Goal: Use online tool/utility: Utilize a website feature to perform a specific function

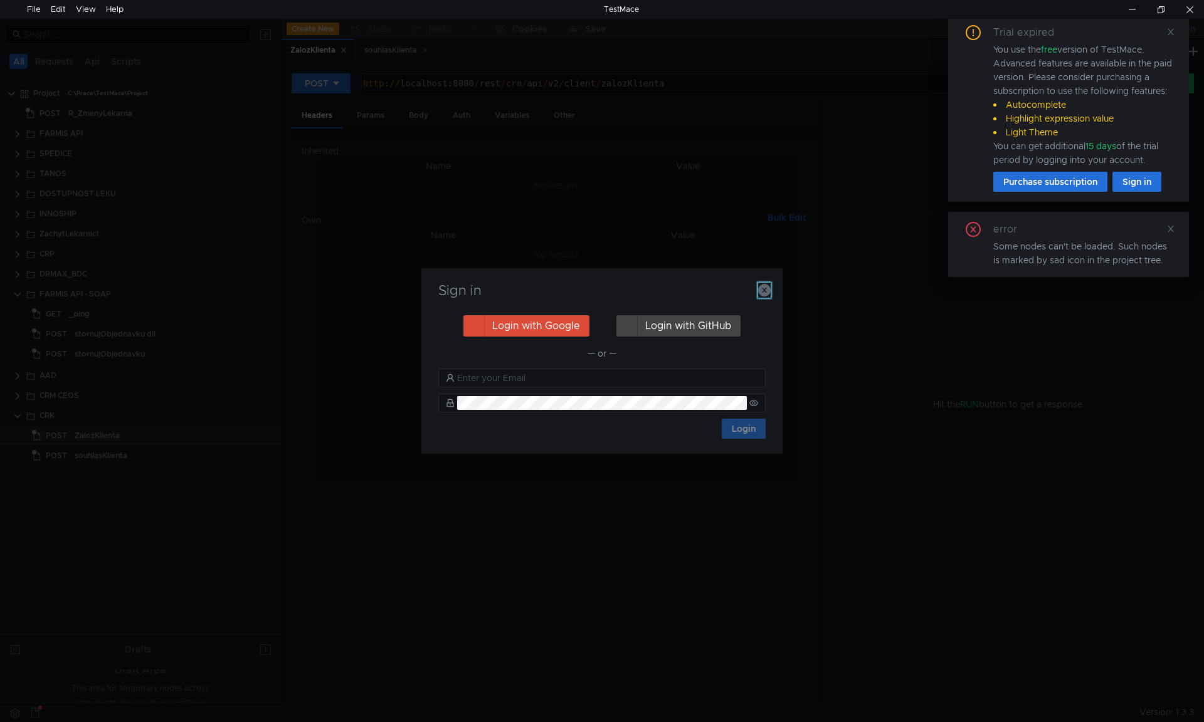
click at [765, 288] on icon "button" at bounding box center [764, 290] width 13 height 13
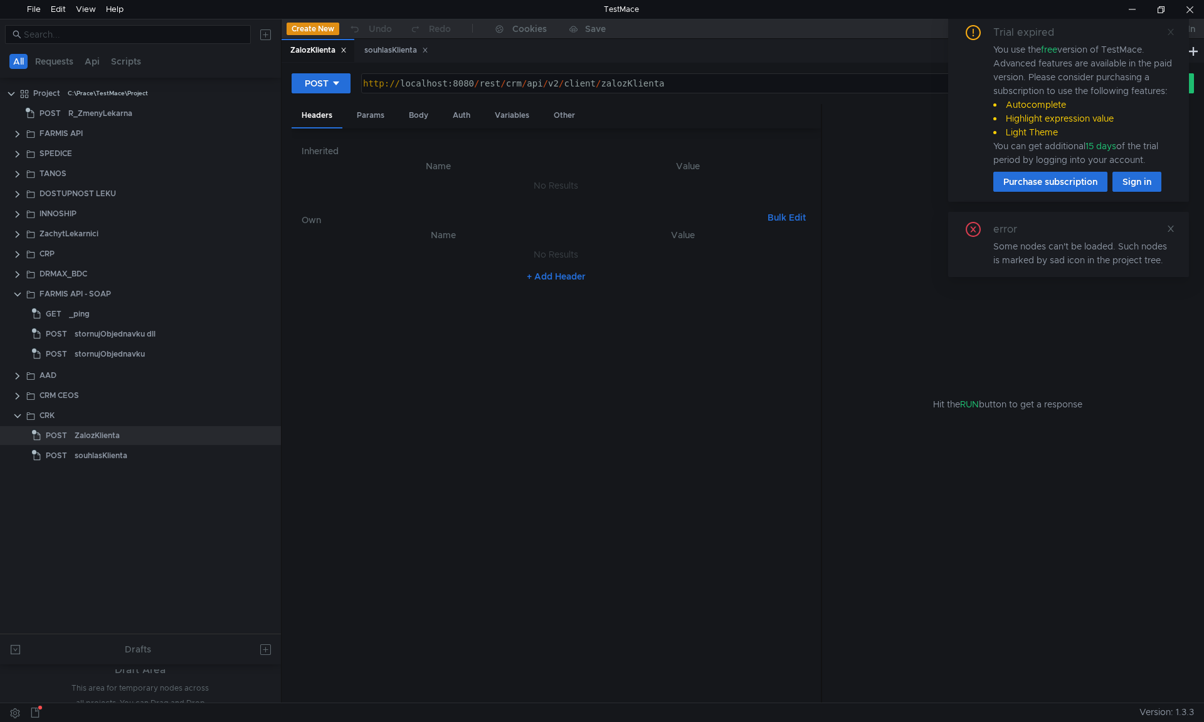
click at [1167, 31] on icon at bounding box center [1170, 32] width 9 height 9
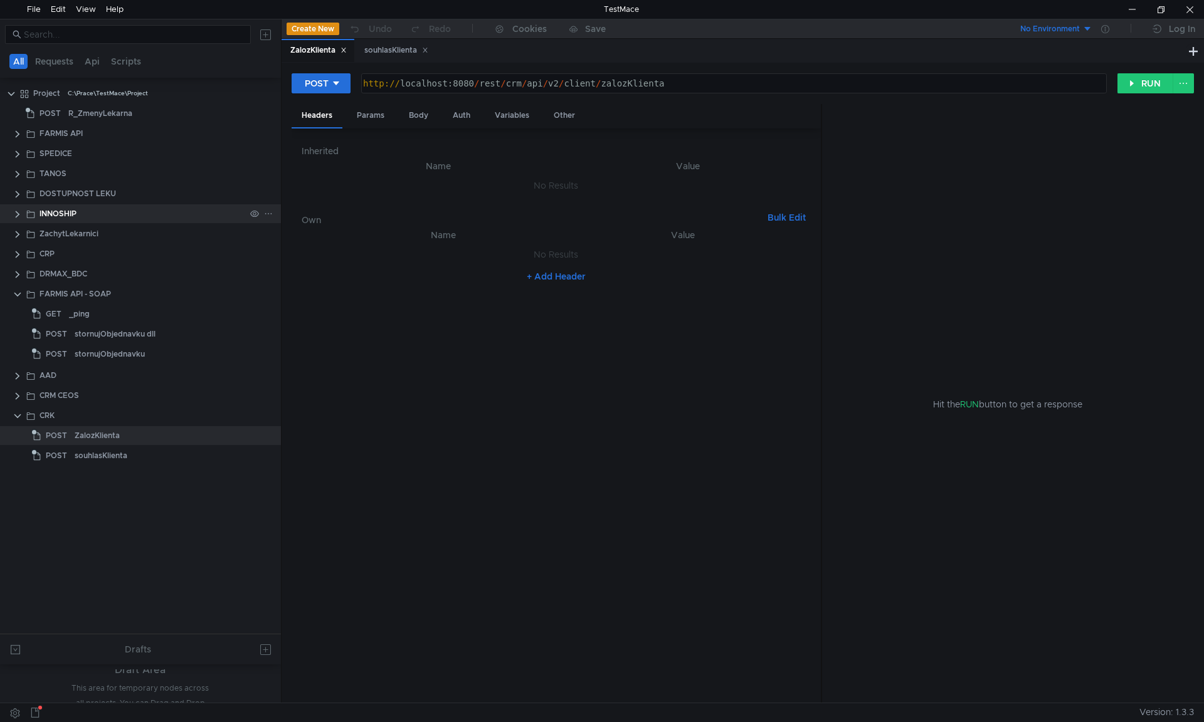
click at [18, 212] on clr-icon at bounding box center [18, 214] width 10 height 10
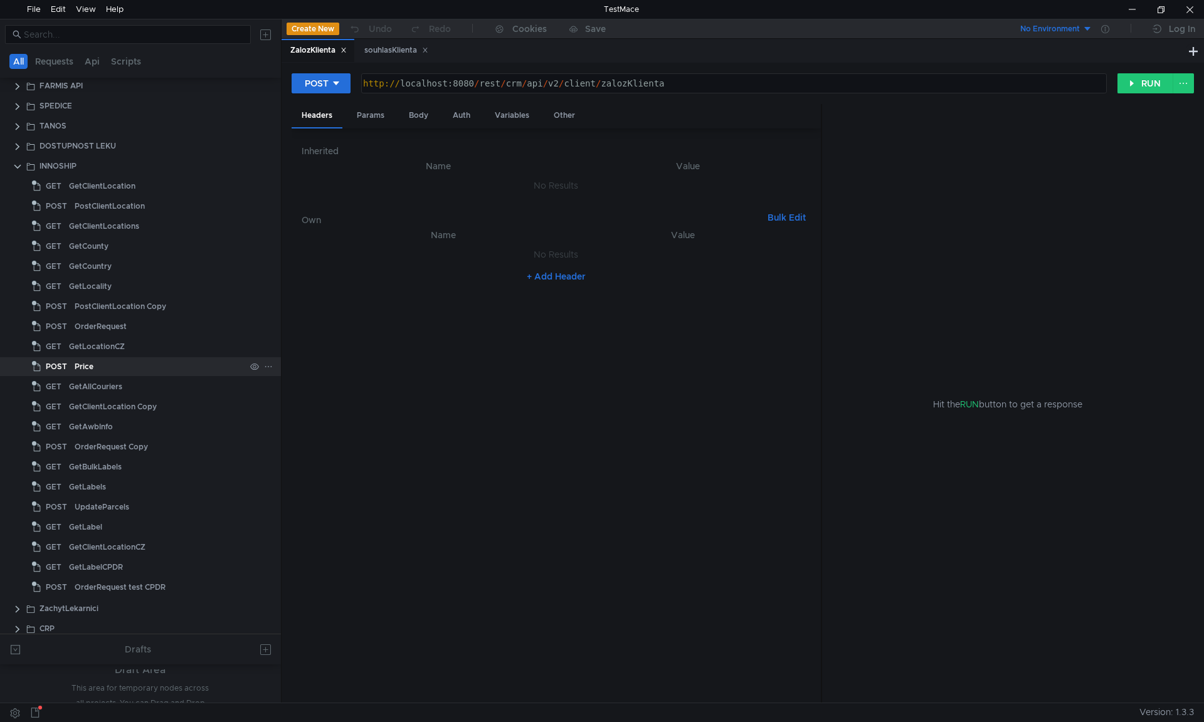
scroll to position [63, 0]
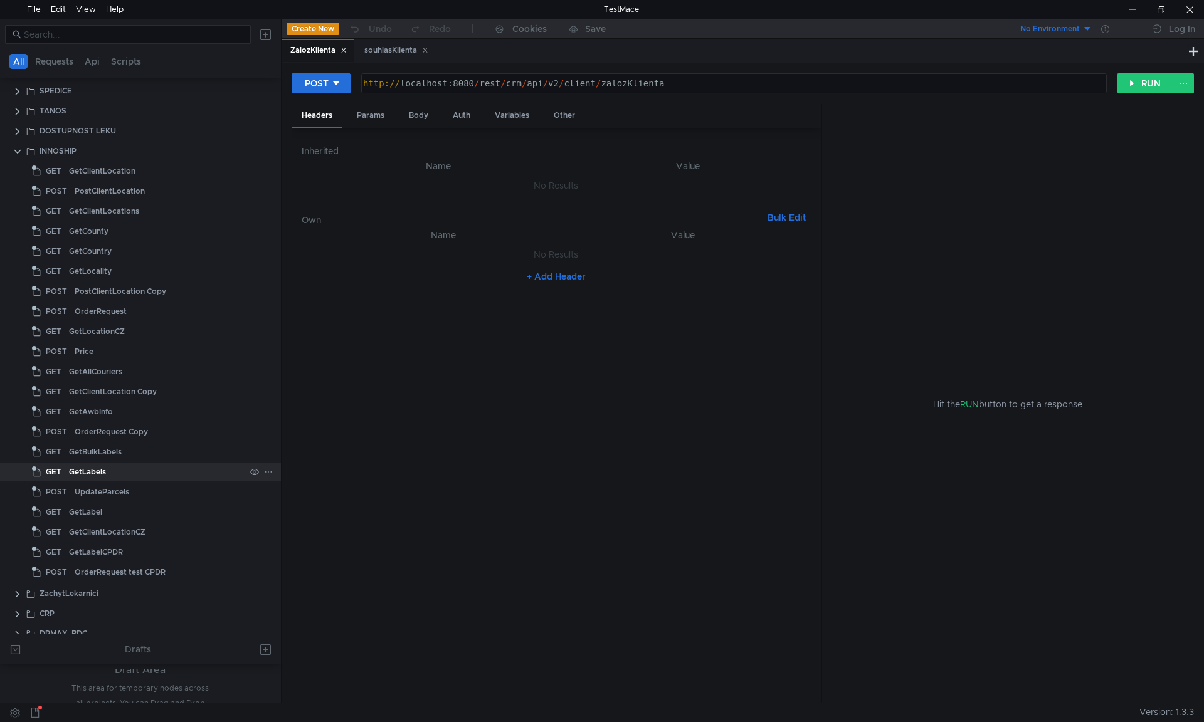
click at [113, 478] on div "GetLabels" at bounding box center [157, 472] width 176 height 19
click at [103, 513] on div "GetLabel" at bounding box center [157, 512] width 176 height 19
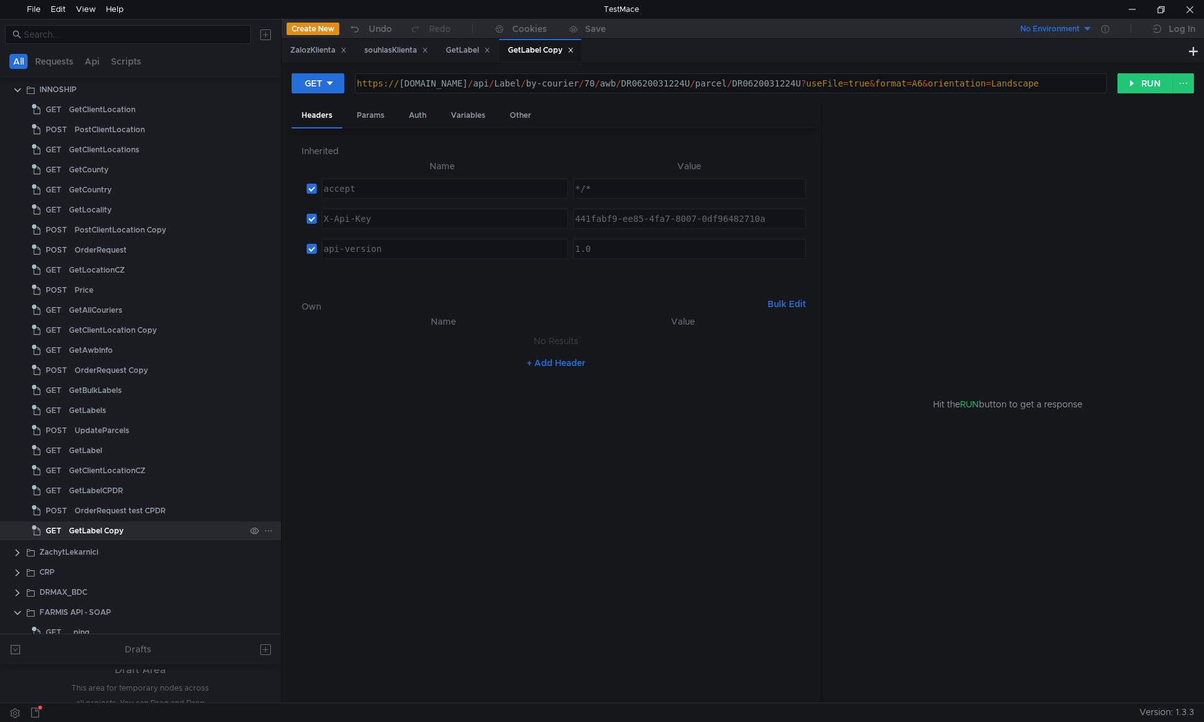
scroll to position [125, 0]
click at [123, 528] on div "GetLabel Copy" at bounding box center [157, 529] width 176 height 19
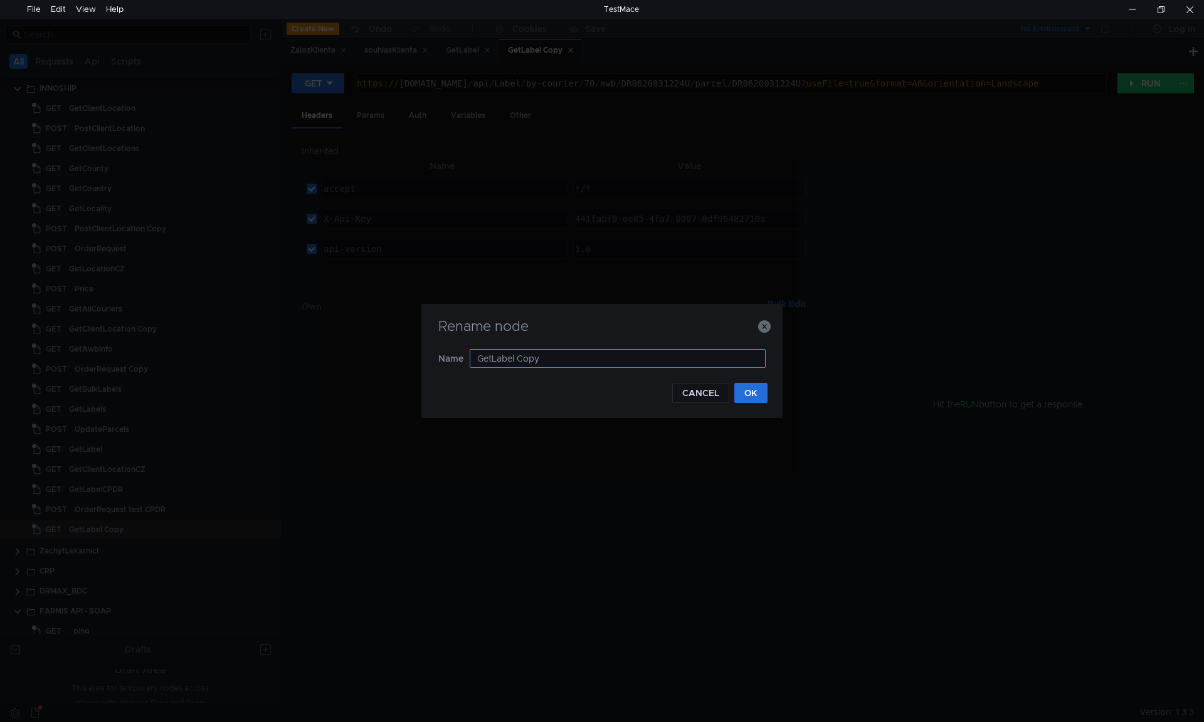
click at [586, 362] on input "GetLabel Copy" at bounding box center [618, 358] width 296 height 19
type input "GetLabelPPL"
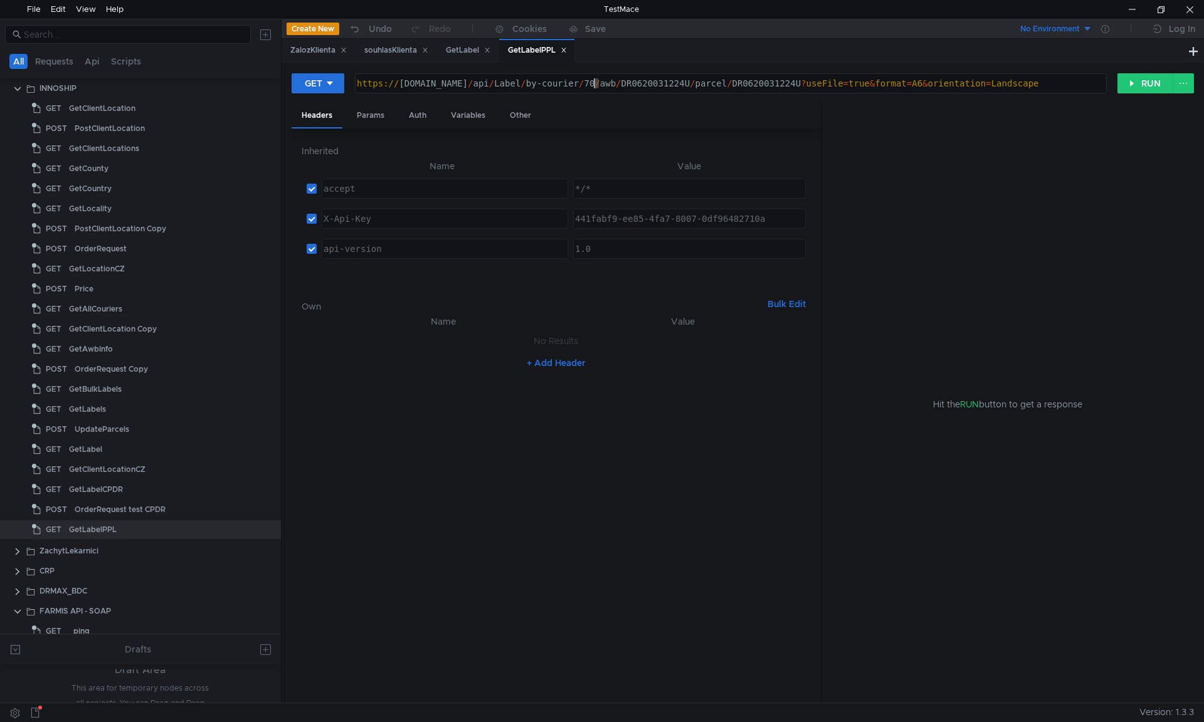
click at [597, 80] on div "https:// [DOMAIN_NAME] / api / Label / by-courier / 70 / awb / DR0620031224U / …" at bounding box center [729, 93] width 751 height 30
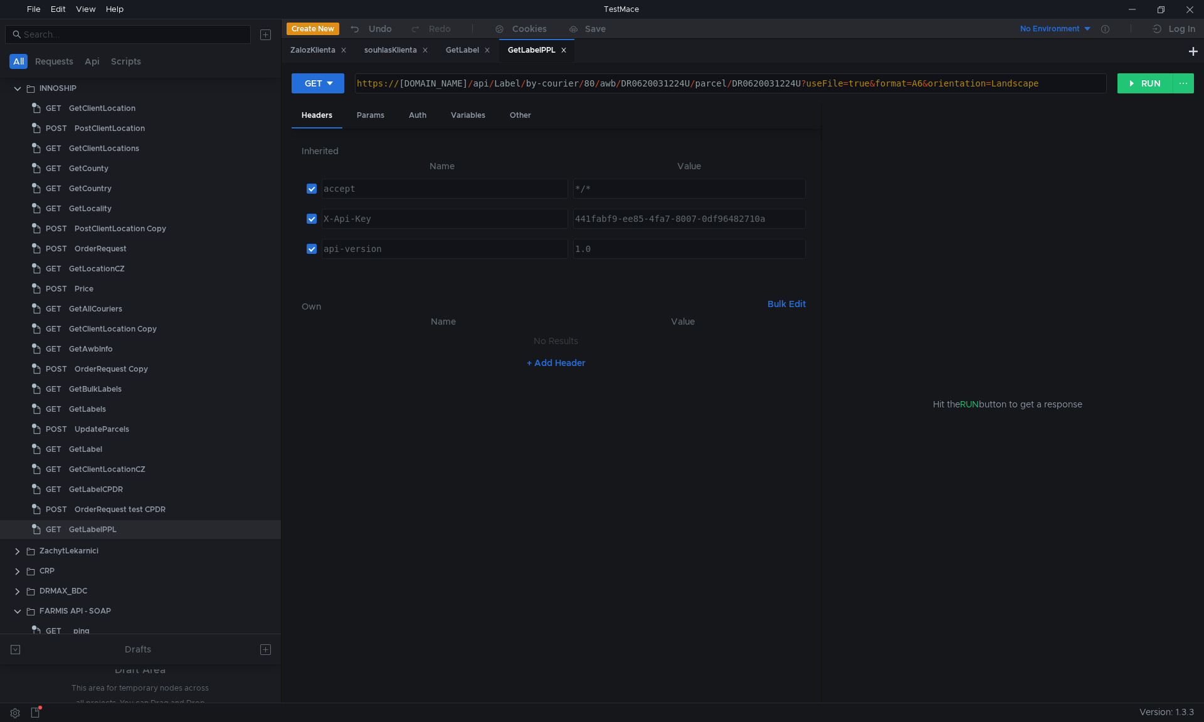
click at [677, 85] on div "https:// [DOMAIN_NAME] / api / Label / by-courier / 80 / awb / DR0620031224U / …" at bounding box center [729, 93] width 751 height 30
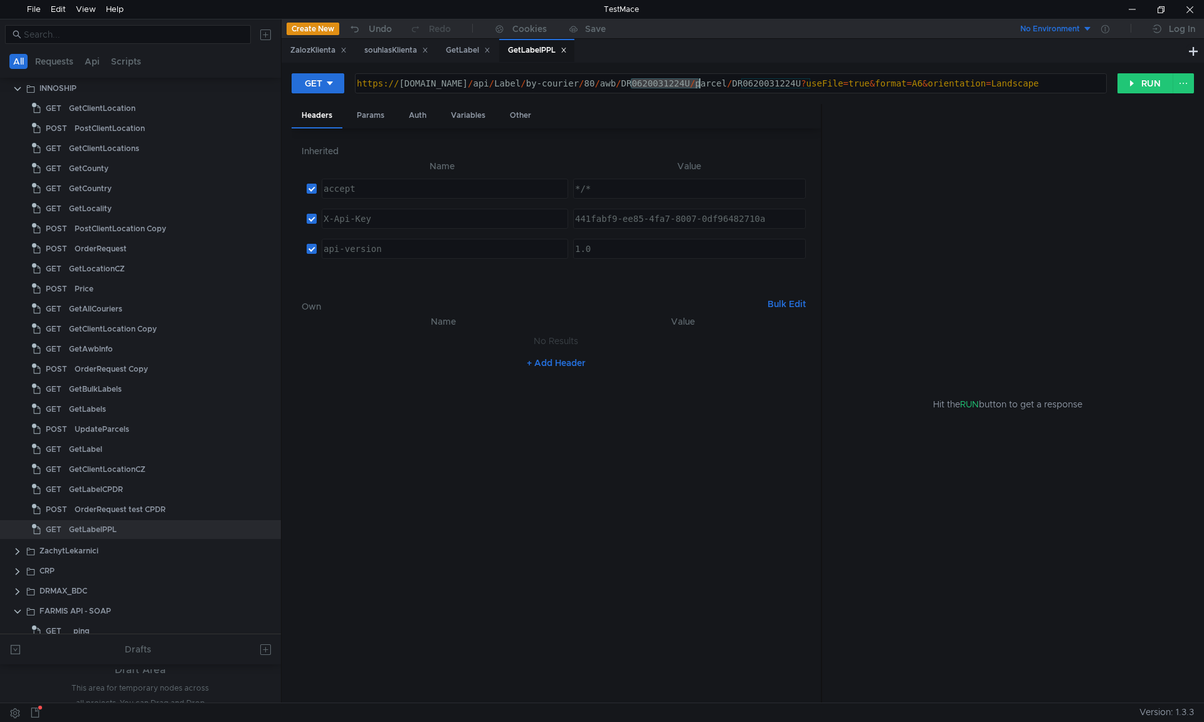
click at [677, 85] on div "https:// [DOMAIN_NAME] / api / Label / by-courier / 80 / awb / DR0620031224U / …" at bounding box center [729, 93] width 751 height 30
paste textarea "81093840084"
click at [765, 83] on div "https:// [DOMAIN_NAME] / api / Label / by-courier / 80 / awb / 81093840084 / pa…" at bounding box center [729, 93] width 751 height 30
paste textarea "81093840084"
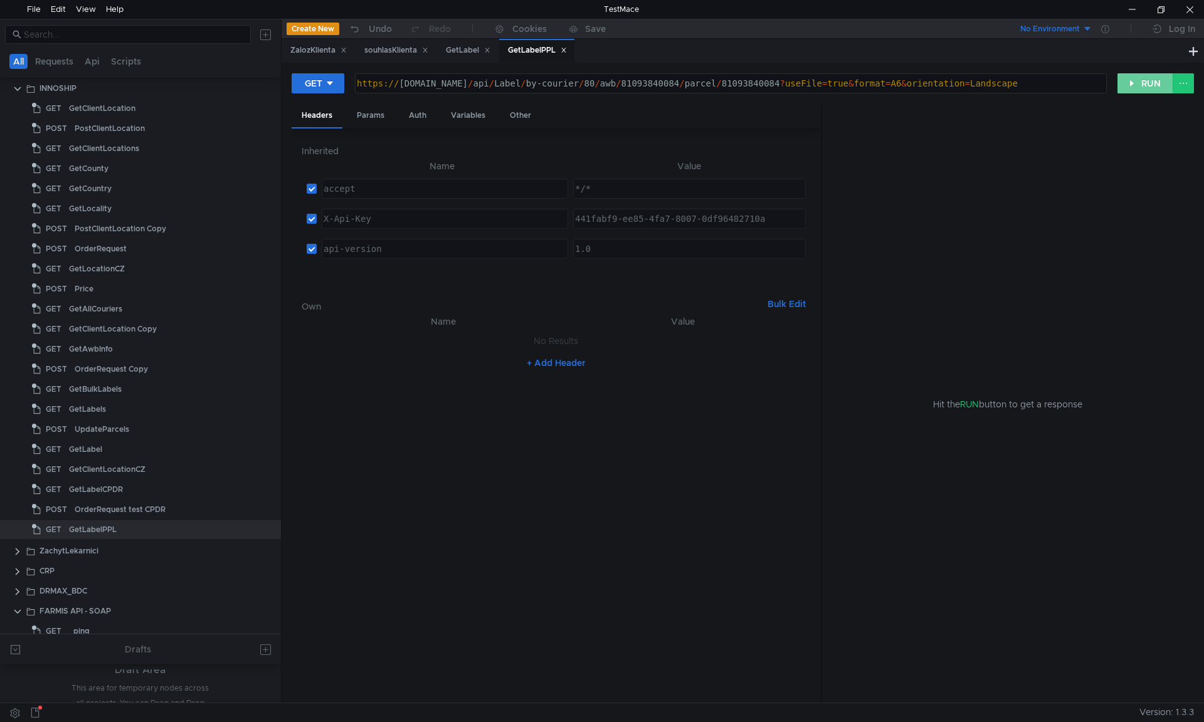
click at [1142, 83] on button "RUN" at bounding box center [1145, 83] width 56 height 20
click at [896, 150] on div "Headers" at bounding box center [891, 149] width 51 height 23
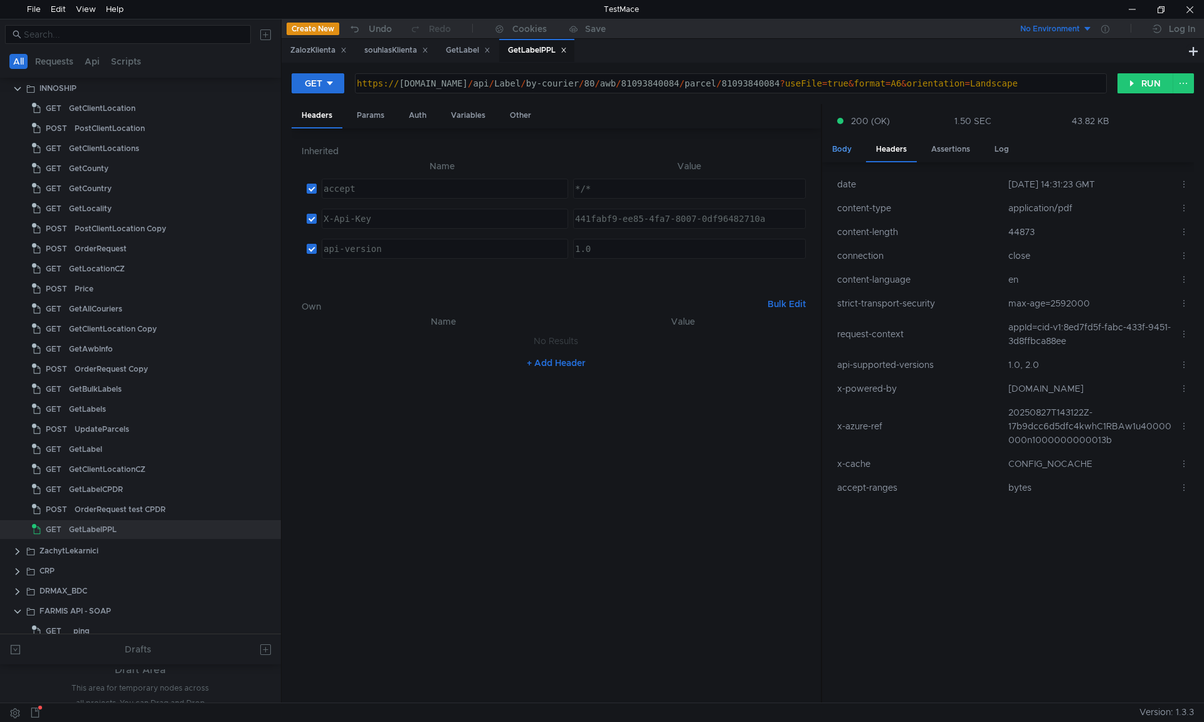
click at [849, 150] on div "Body" at bounding box center [841, 149] width 39 height 23
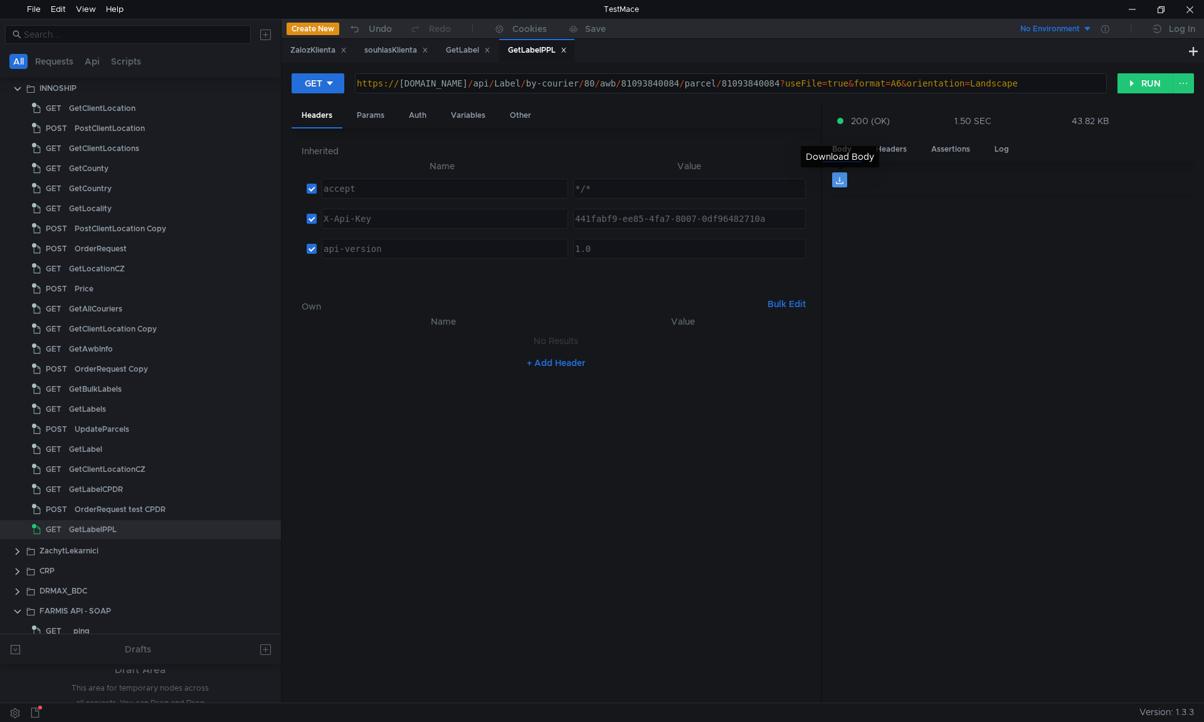
click at [838, 181] on button at bounding box center [839, 179] width 15 height 15
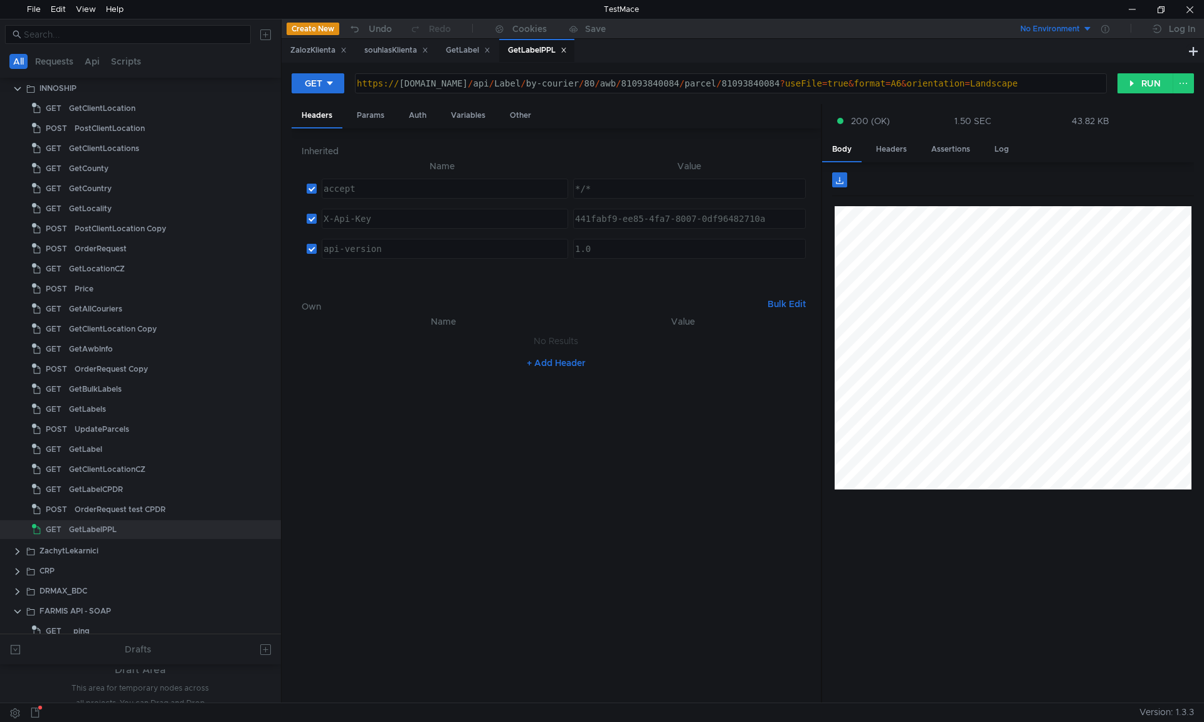
click at [1009, 85] on div "https:// [DOMAIN_NAME] / api / Label / by-courier / 80 / awb / 81093840084 / pa…" at bounding box center [729, 93] width 751 height 30
click at [1143, 82] on button "RUN" at bounding box center [1145, 83] width 56 height 20
drag, startPoint x: 1041, startPoint y: 85, endPoint x: 912, endPoint y: 88, distance: 128.6
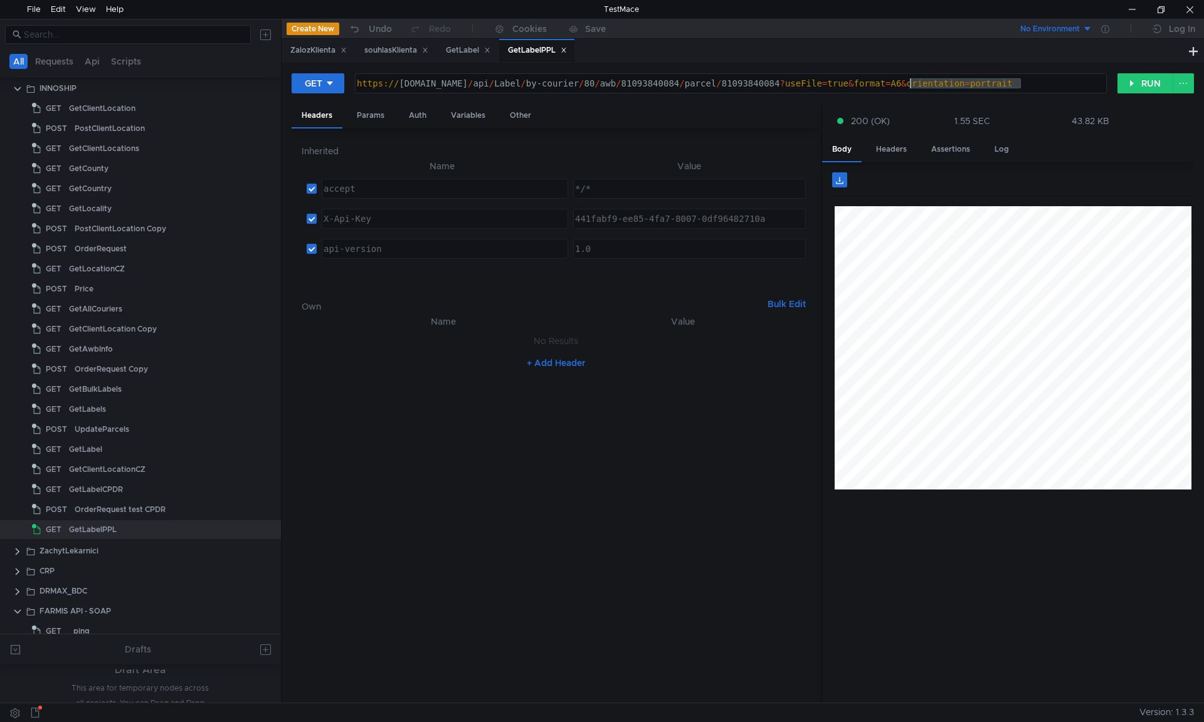
click at [912, 88] on div "https:// [DOMAIN_NAME] / api / Label / by-courier / 80 / awb / 81093840084 / pa…" at bounding box center [729, 93] width 751 height 30
click at [1133, 86] on button "RUN" at bounding box center [1145, 83] width 56 height 20
click at [842, 174] on button at bounding box center [839, 179] width 15 height 15
click at [925, 92] on div "https:// [DOMAIN_NAME] / api / Label / by-courier / 80 / awb / 81093840084 / pa…" at bounding box center [729, 93] width 751 height 30
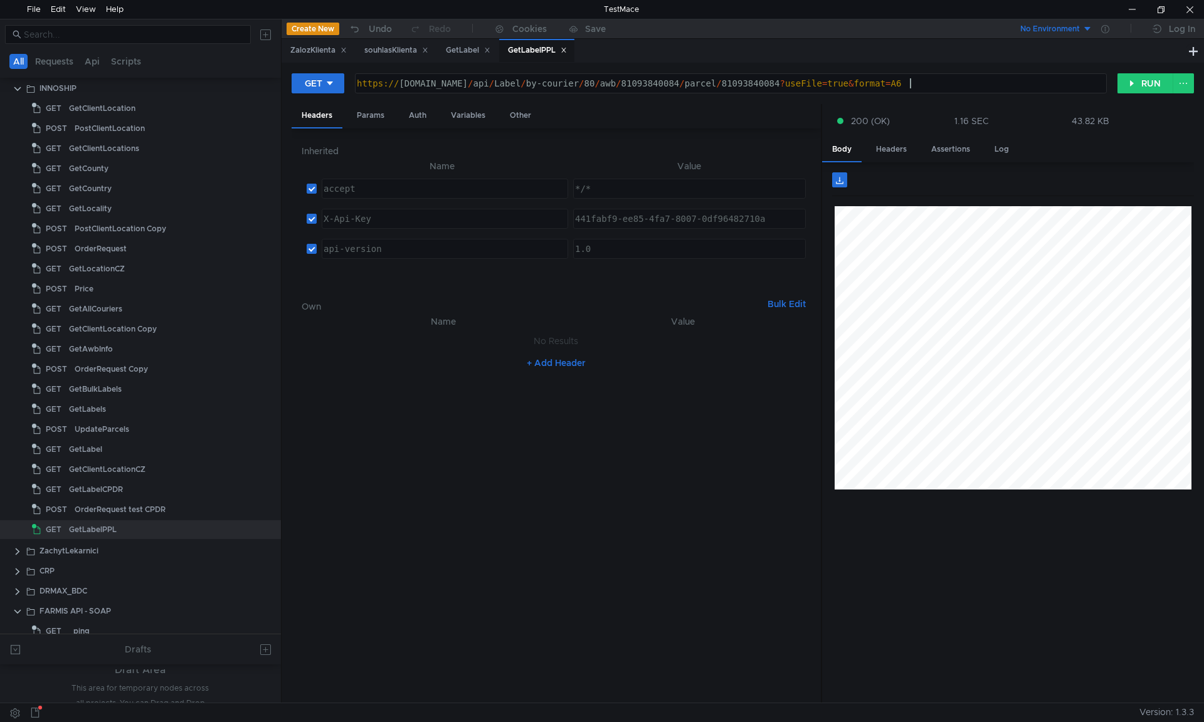
paste textarea "&orientation=portrait"
click at [1007, 85] on div "https:// [DOMAIN_NAME] / api / Label / by-courier / 80 / awb / 81093840084 / pa…" at bounding box center [729, 93] width 751 height 30
click at [1130, 86] on button "RUN" at bounding box center [1145, 83] width 56 height 20
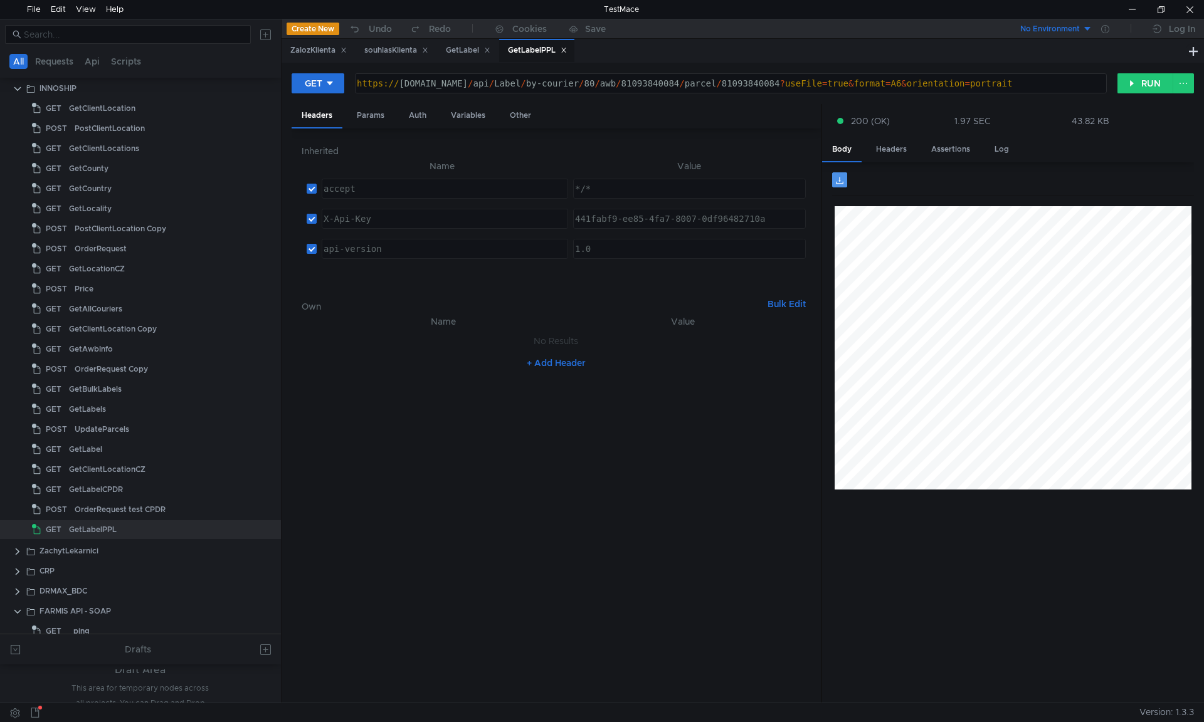
click at [842, 177] on button at bounding box center [839, 179] width 15 height 15
click at [1013, 87] on div "https:// [DOMAIN_NAME] / api / Label / by-courier / 80 / awb / 81093840084 / pa…" at bounding box center [729, 93] width 751 height 30
click at [1149, 80] on button "RUN" at bounding box center [1145, 83] width 56 height 20
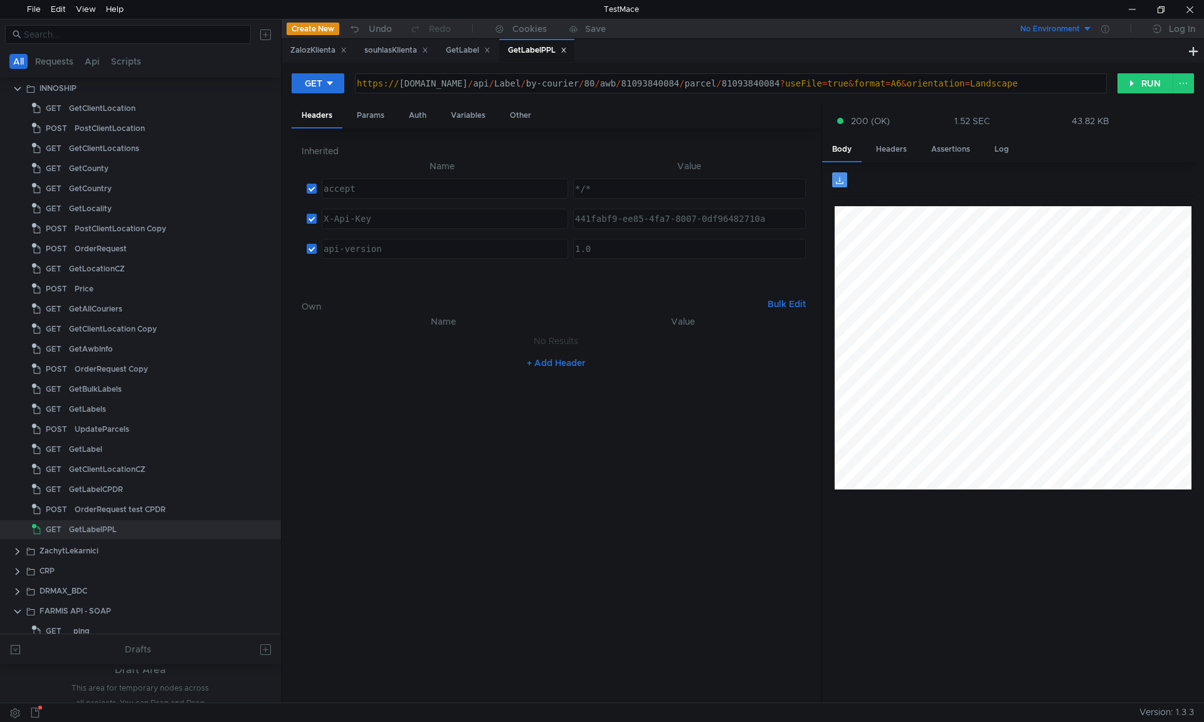
click at [845, 176] on button at bounding box center [839, 179] width 15 height 15
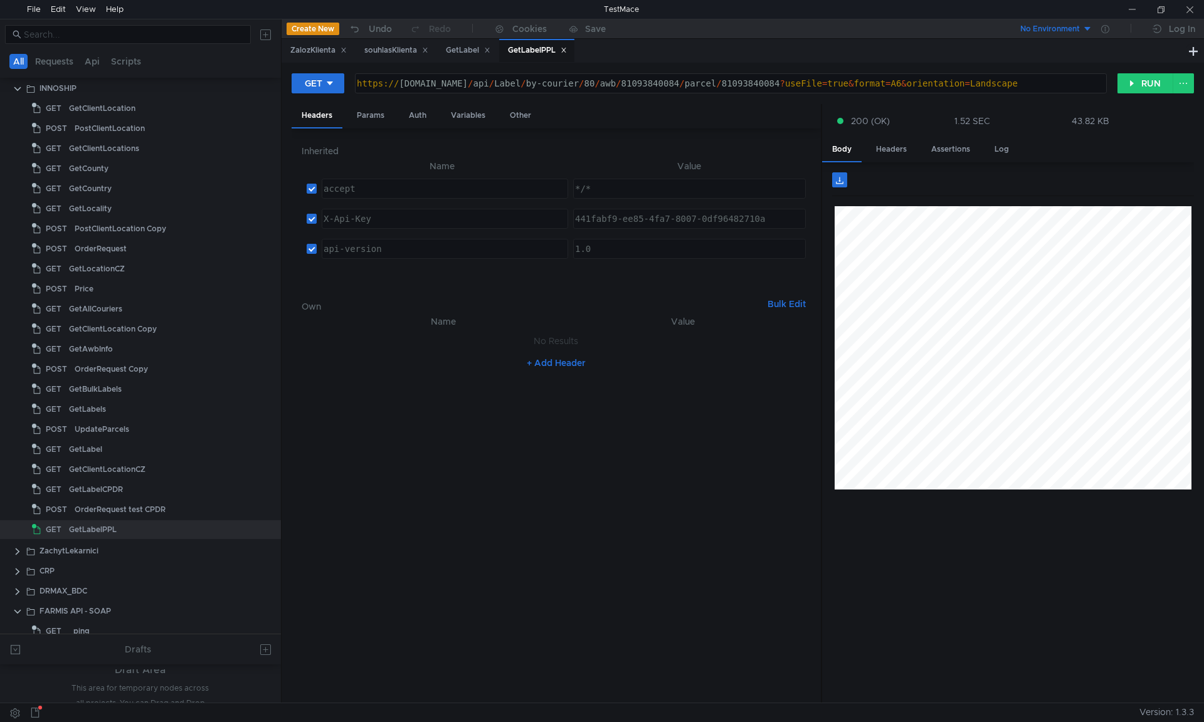
click at [873, 21] on div "No Environment Log In" at bounding box center [972, 28] width 461 height 19
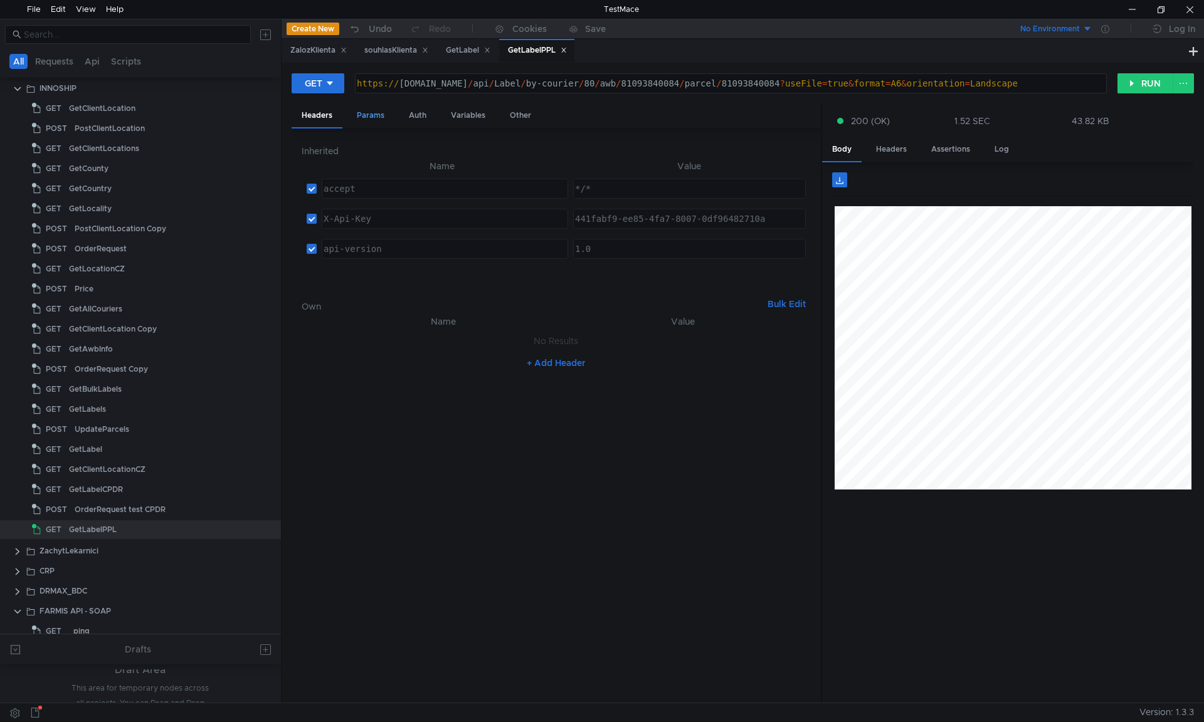
click at [379, 117] on div "Params" at bounding box center [371, 115] width 48 height 23
click at [325, 117] on div "Headers" at bounding box center [317, 115] width 51 height 23
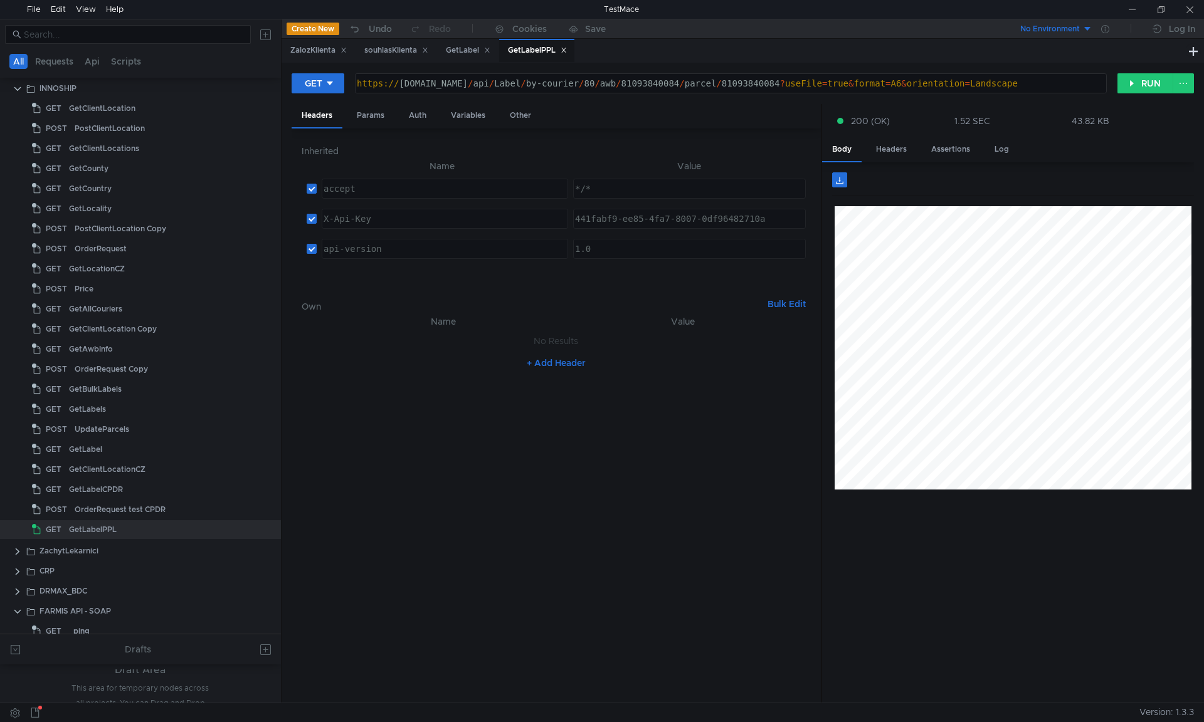
click at [999, 81] on div "https:// [DOMAIN_NAME] / api / Label / by-courier / 80 / awb / 81093840084 / pa…" at bounding box center [729, 93] width 751 height 30
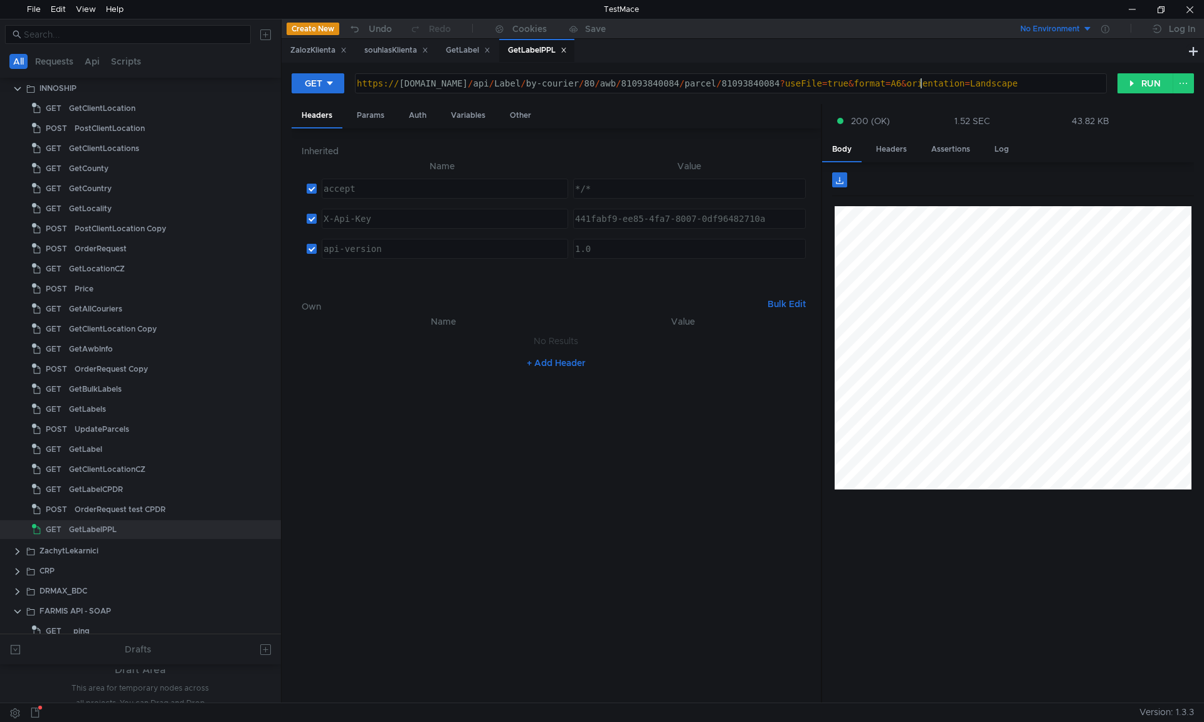
click at [924, 81] on div "https:// [DOMAIN_NAME] / api / Label / by-courier / 80 / awb / 81093840084 / pa…" at bounding box center [729, 93] width 751 height 30
type textarea "[URL][DOMAIN_NAME]"
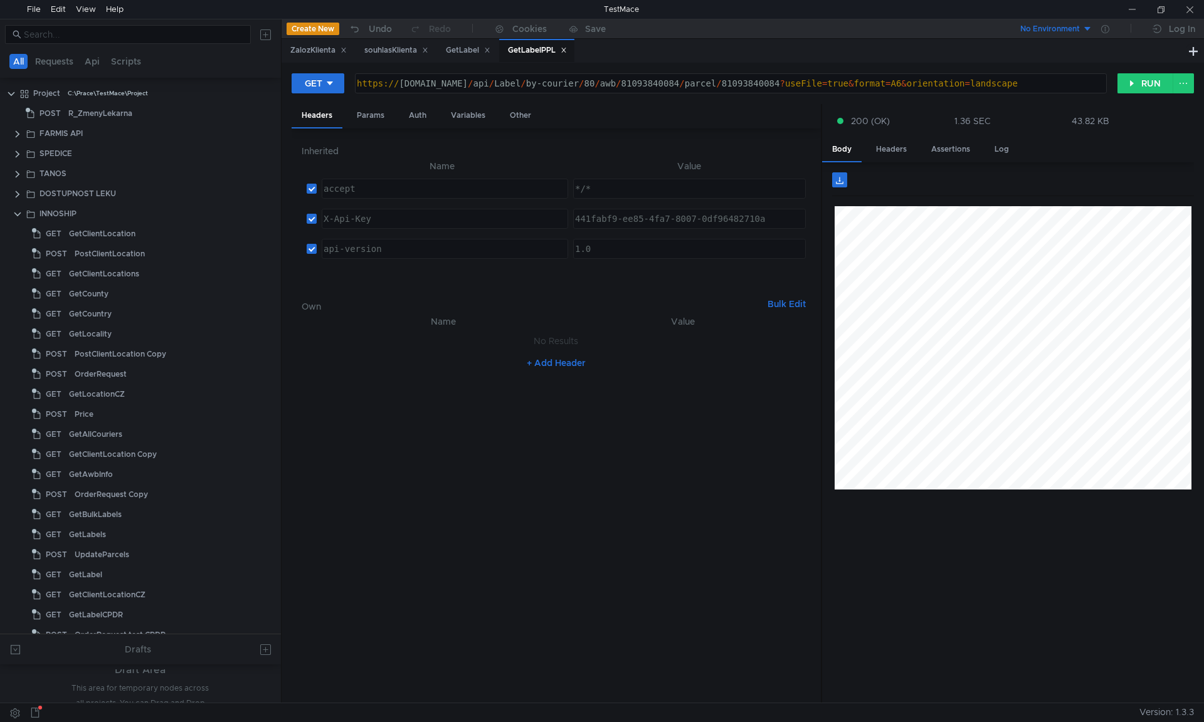
scroll to position [0, 40]
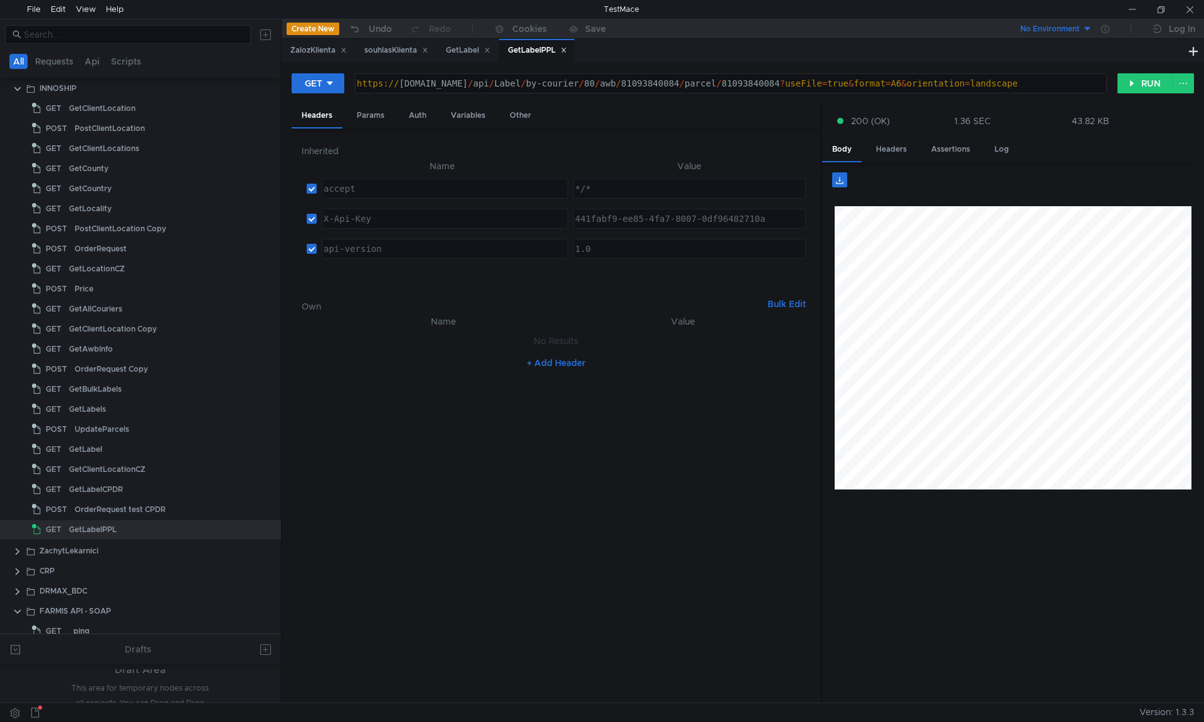
click at [590, 433] on nz-table "Name Value No Results + Add Header" at bounding box center [556, 503] width 509 height 379
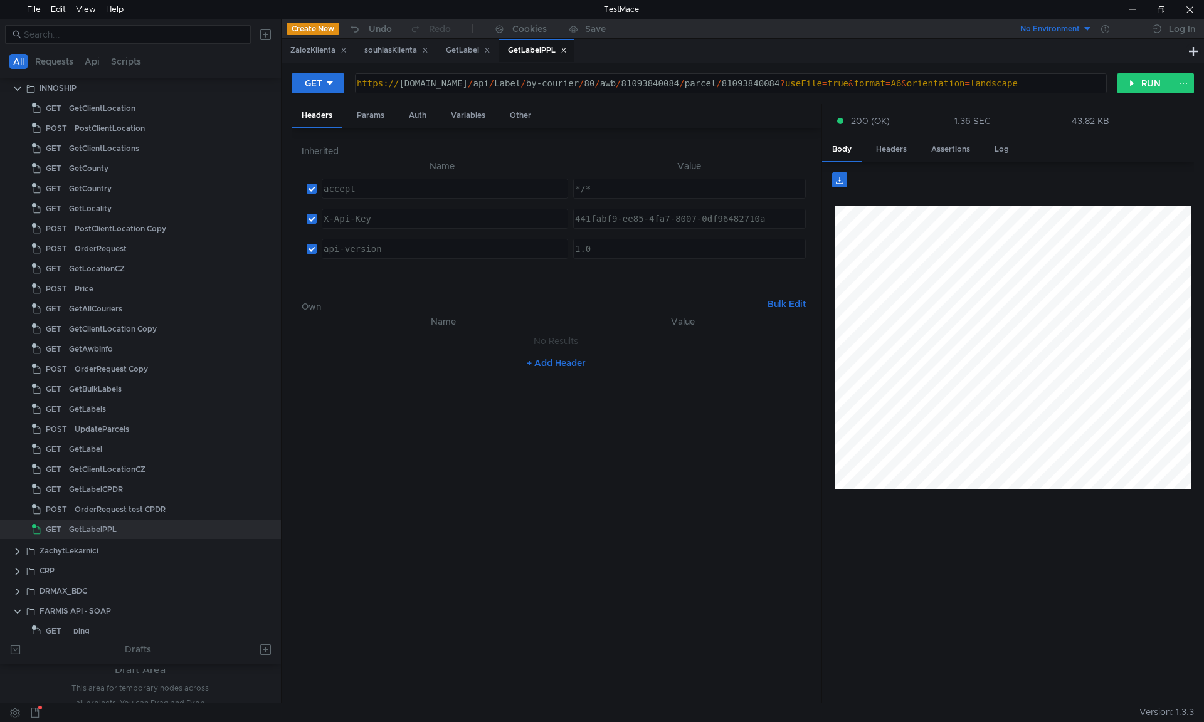
click at [772, 281] on nz-table "Name Value accept ההההההההההההההההההההההההההההההההההההההההההההההההההההההההההההה…" at bounding box center [556, 221] width 509 height 125
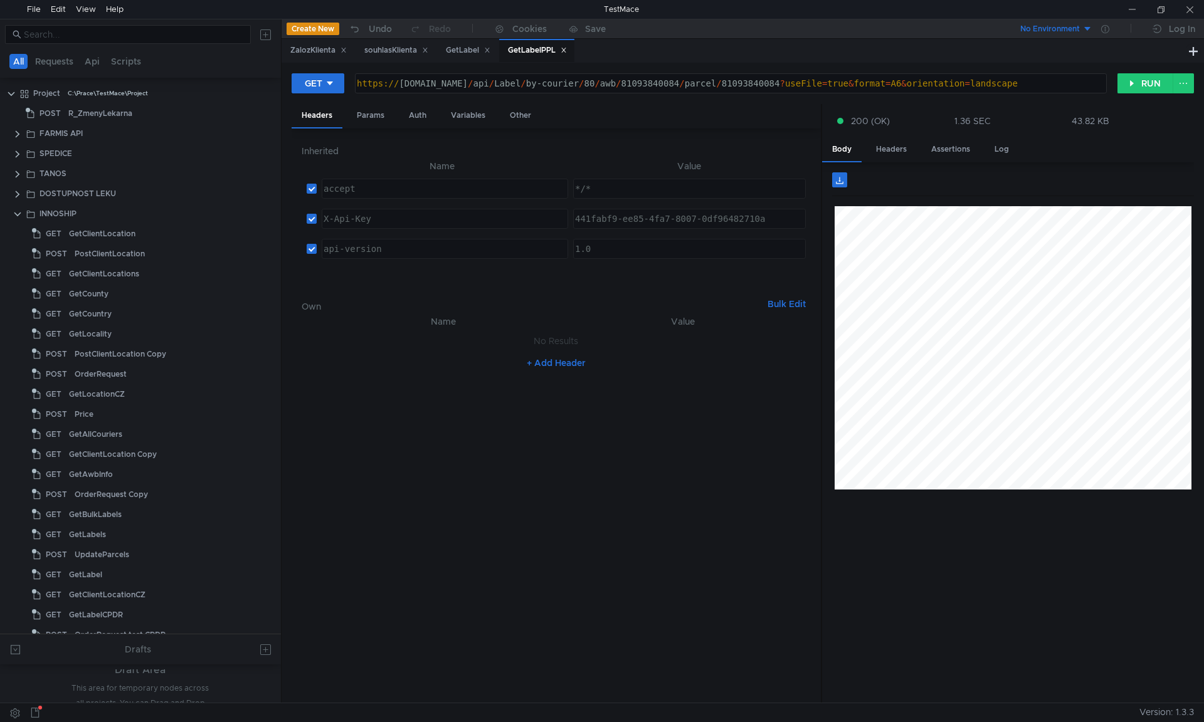
scroll to position [0, 40]
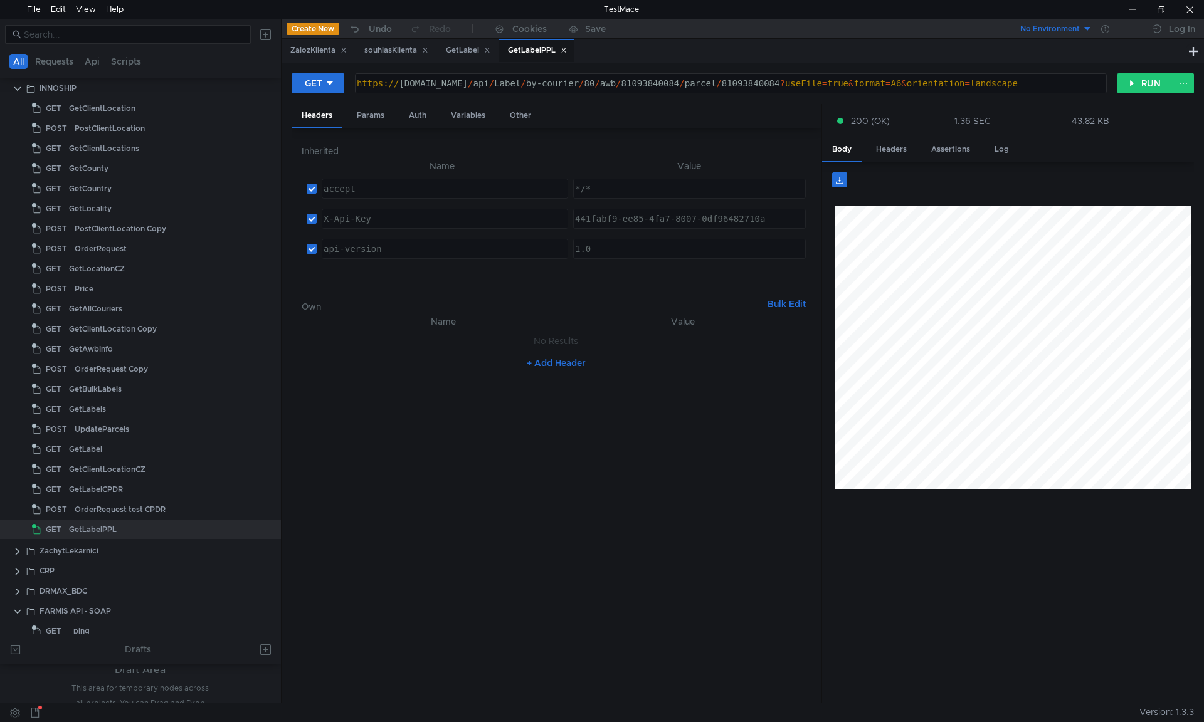
click at [532, 84] on div "https:// api.innoship.io / api / Label / by-courier / 80 / awb / 81093840084 / …" at bounding box center [729, 93] width 751 height 30
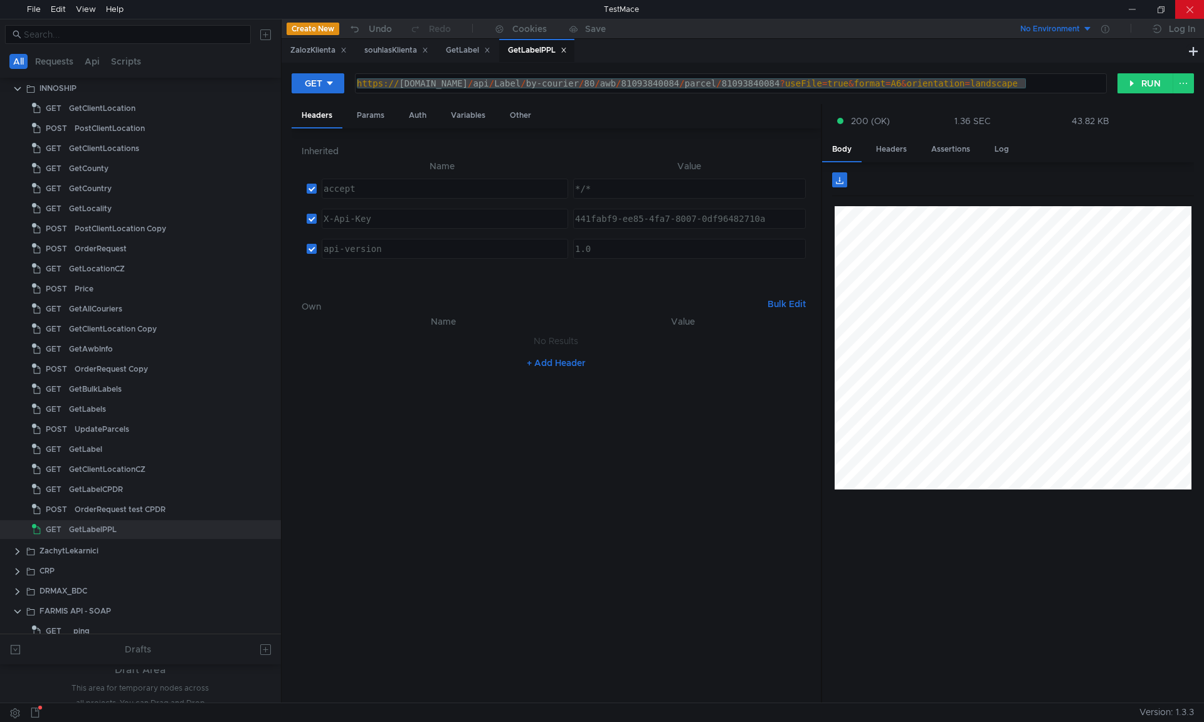
click at [1185, 11] on div at bounding box center [1189, 9] width 29 height 19
